Goal: Check status: Check status

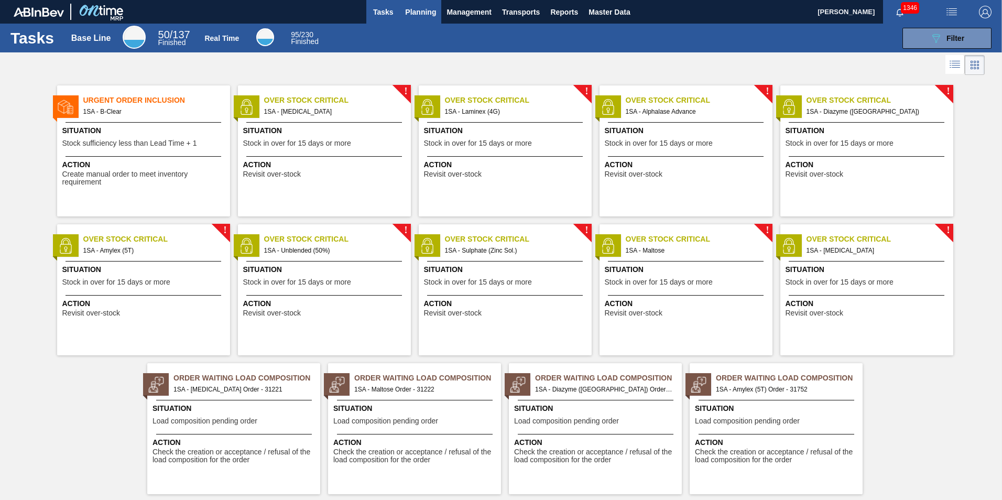
click at [418, 16] on span "Planning" at bounding box center [420, 12] width 31 height 13
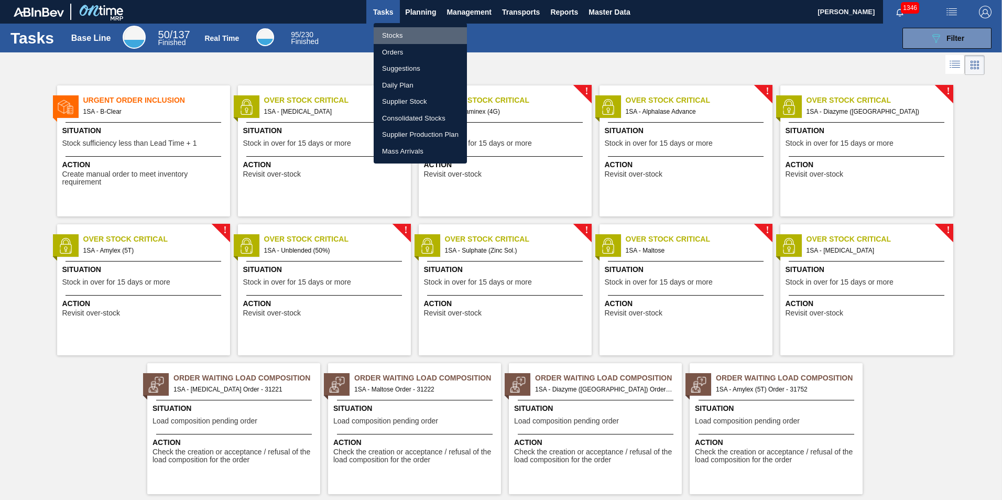
click at [406, 34] on li "Stocks" at bounding box center [420, 35] width 93 height 17
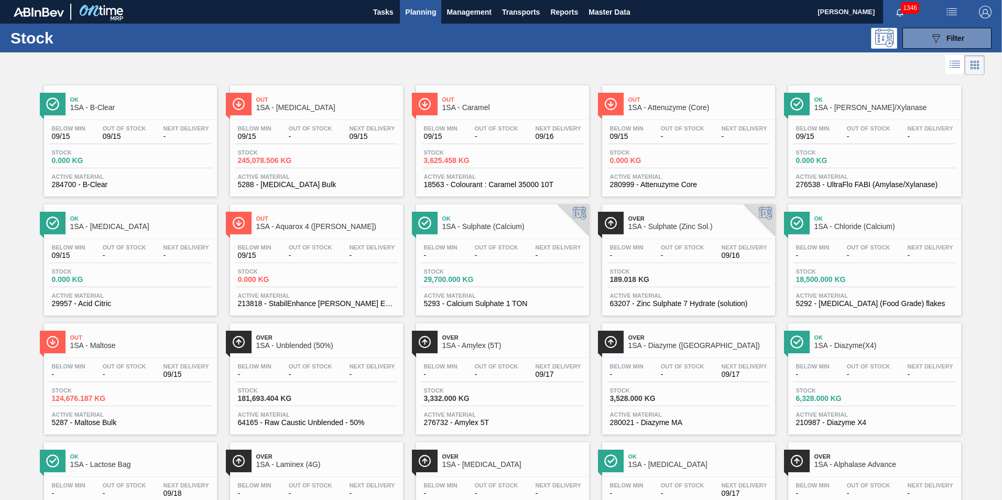
click at [479, 406] on div "Below Min - Out Of Stock - Next Delivery 09/17 Stock 3,332.000 KG Active Materi…" at bounding box center [502, 393] width 173 height 71
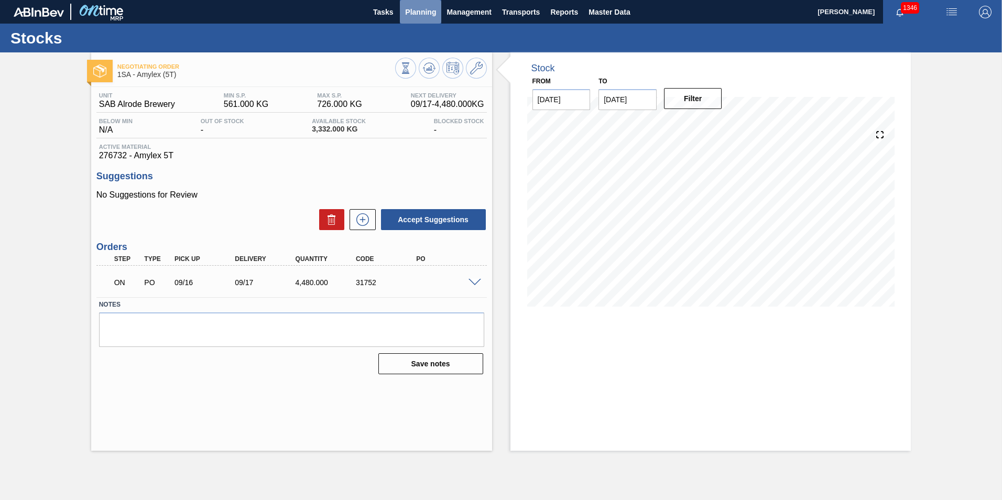
click at [430, 13] on span "Planning" at bounding box center [420, 12] width 31 height 13
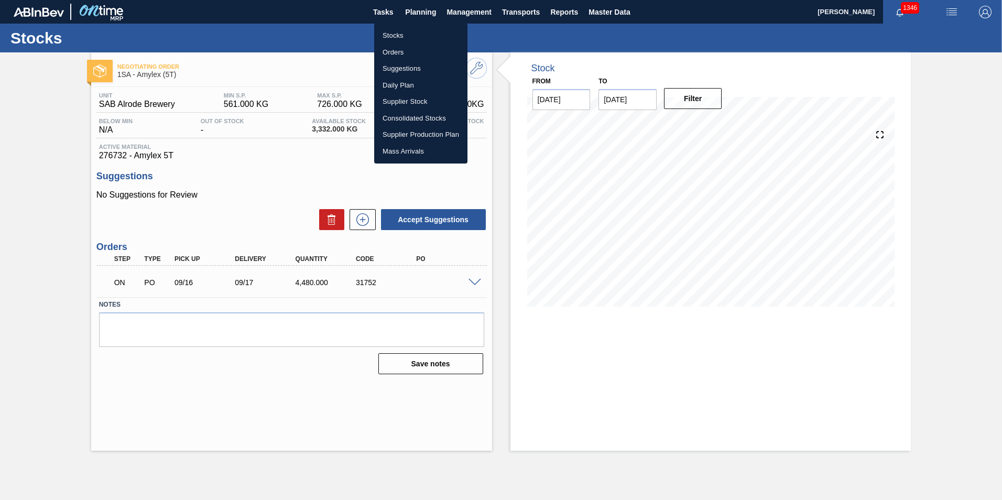
click at [404, 36] on li "Stocks" at bounding box center [420, 35] width 93 height 17
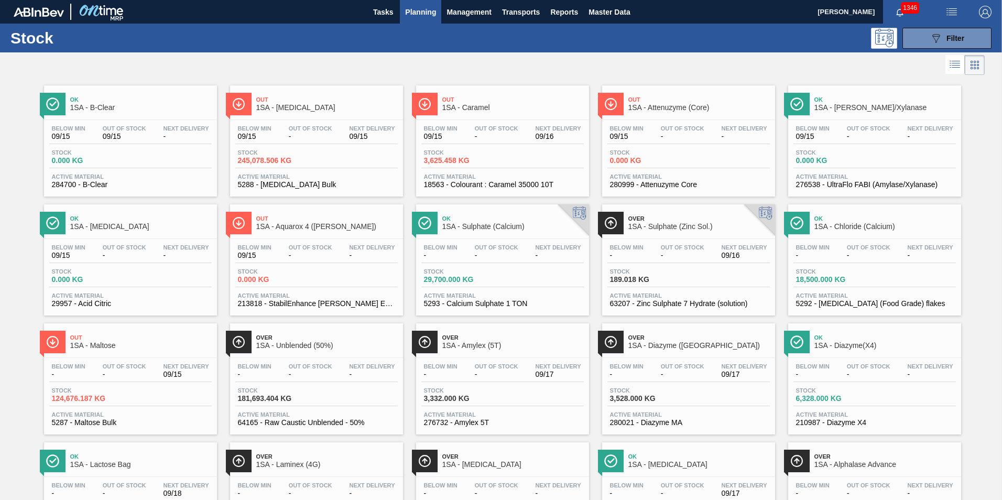
click at [685, 392] on div "Stock 3,528.000 KG" at bounding box center [689, 396] width 163 height 19
